Goal: Find specific page/section: Find specific page/section

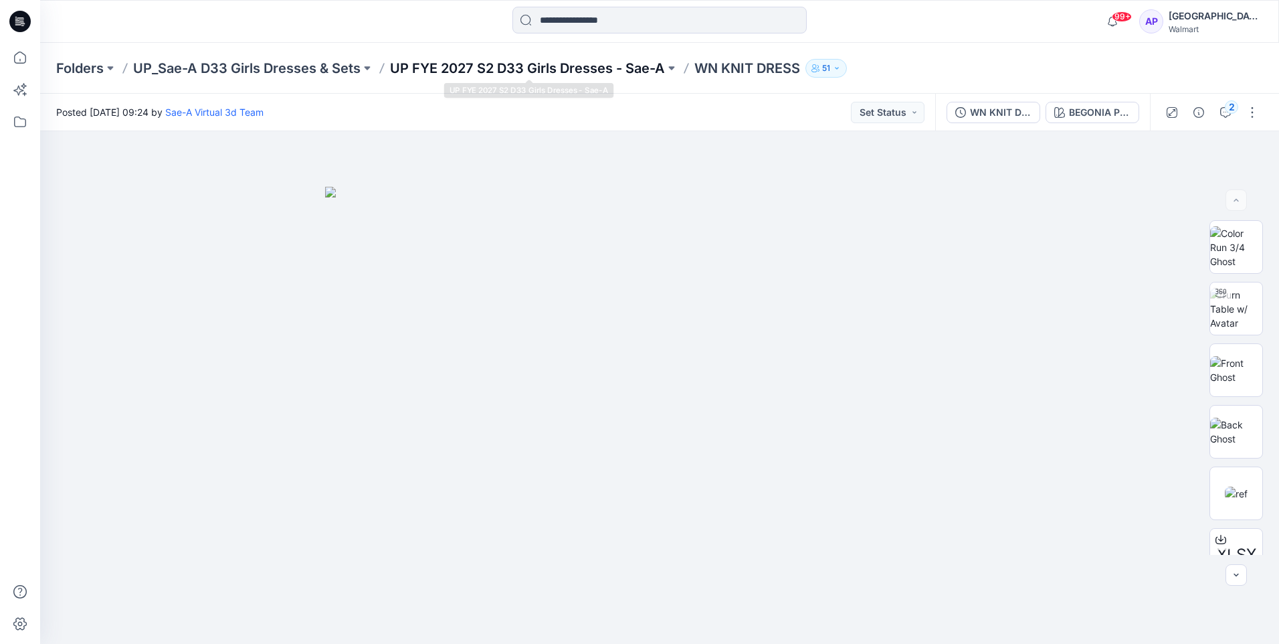
click at [580, 73] on p "UP FYE 2027 S2 D33 Girls Dresses - Sae-A" at bounding box center [527, 68] width 275 height 19
click at [551, 68] on p "UP FYE 2027 S2 D33 Girls Tops Sae-A" at bounding box center [446, 68] width 244 height 19
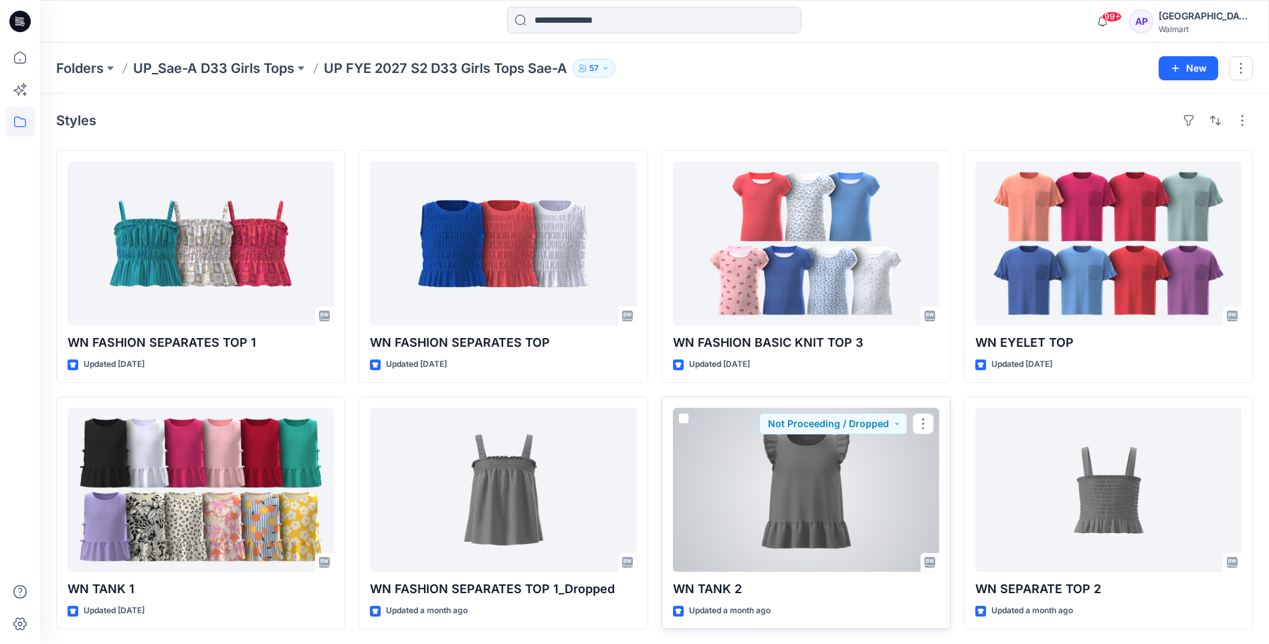
scroll to position [1, 0]
